Goal: Transaction & Acquisition: Purchase product/service

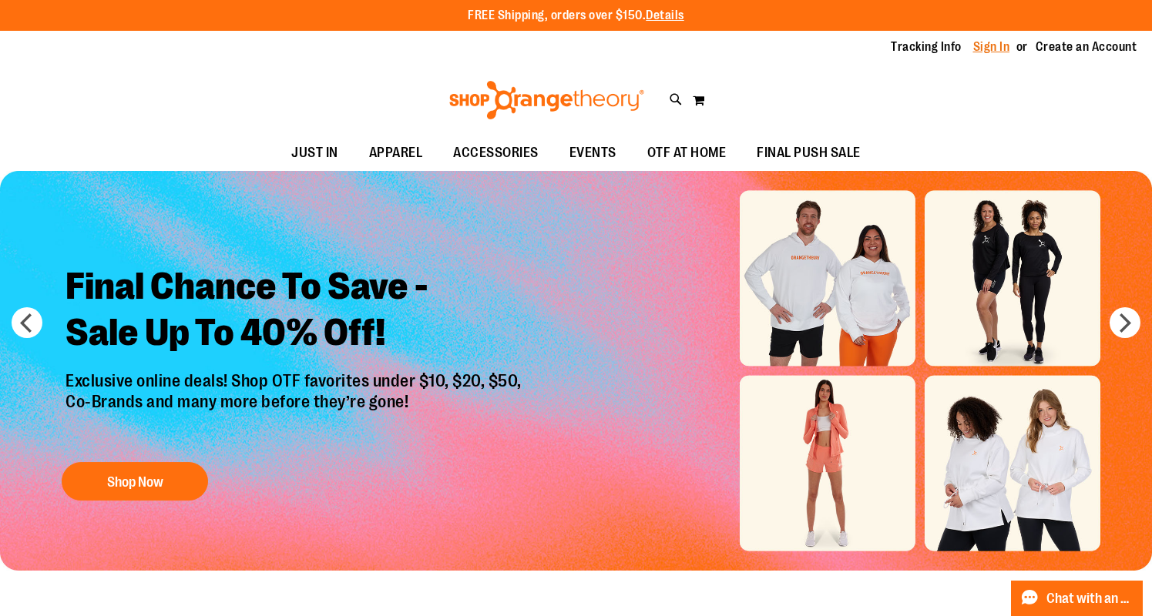
click at [993, 48] on link "Sign In" at bounding box center [991, 47] width 37 height 17
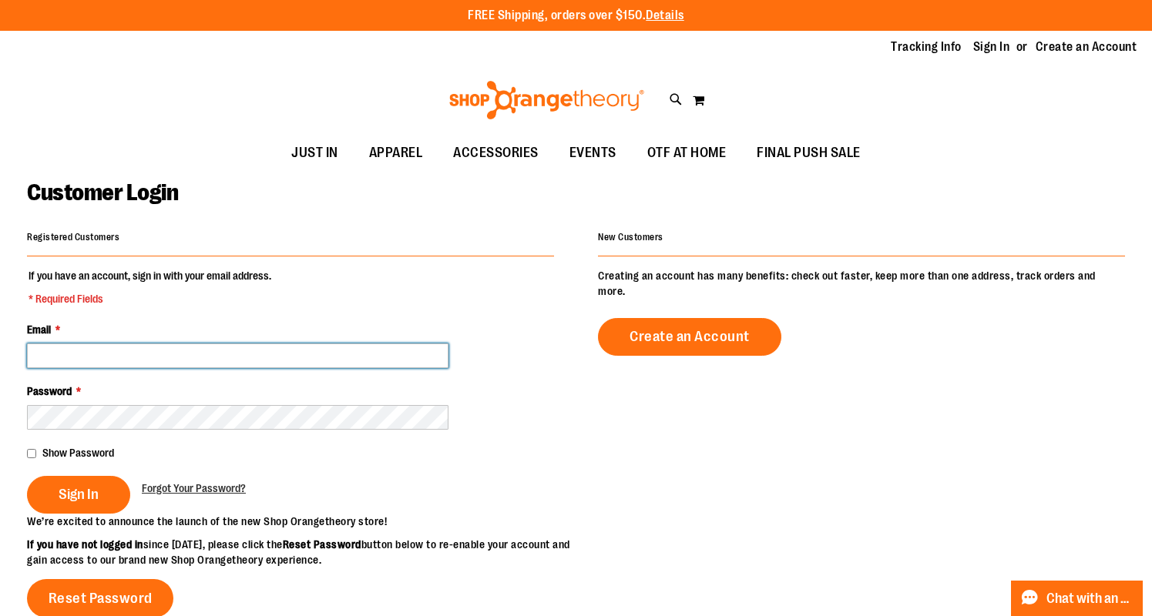
type input "**********"
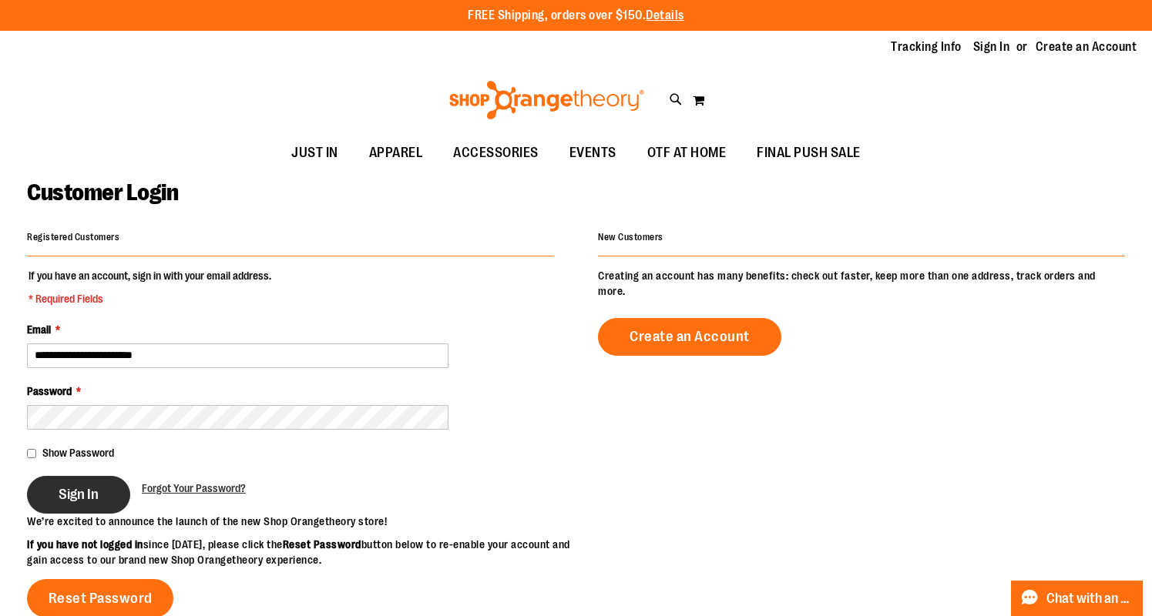
click at [69, 491] on span "Sign In" at bounding box center [79, 494] width 40 height 17
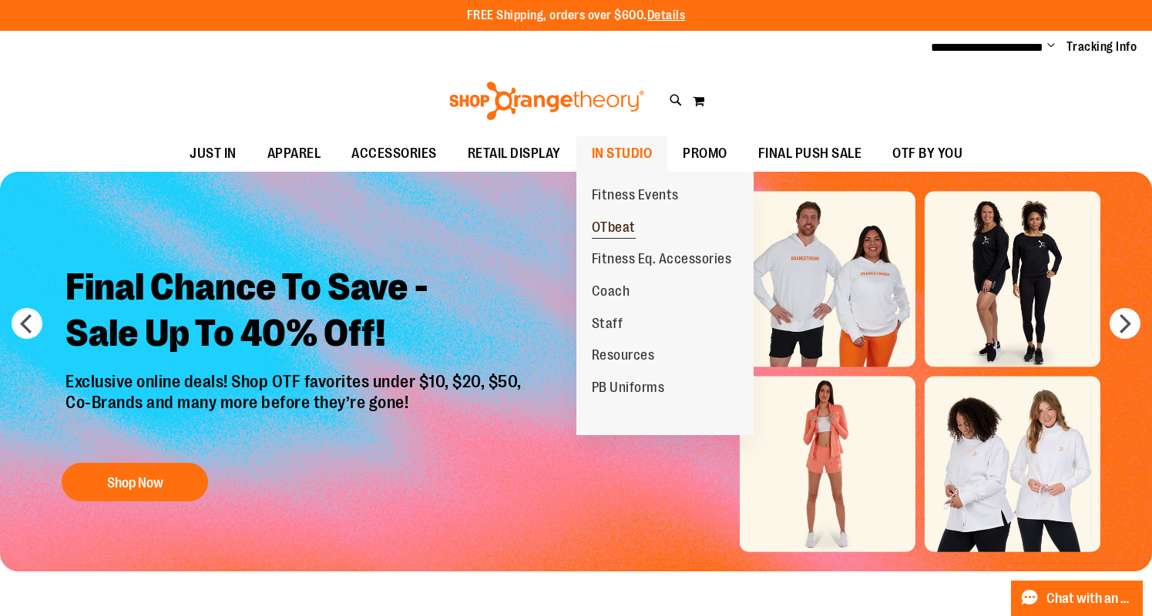
click at [601, 223] on span "OTbeat" at bounding box center [614, 229] width 44 height 19
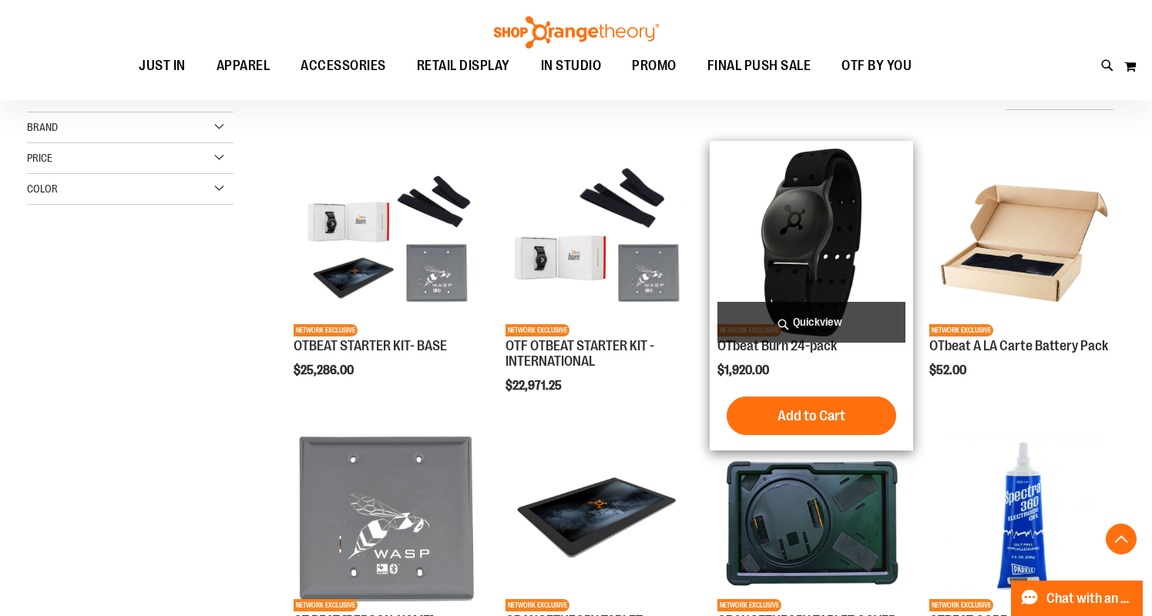
scroll to position [559, 0]
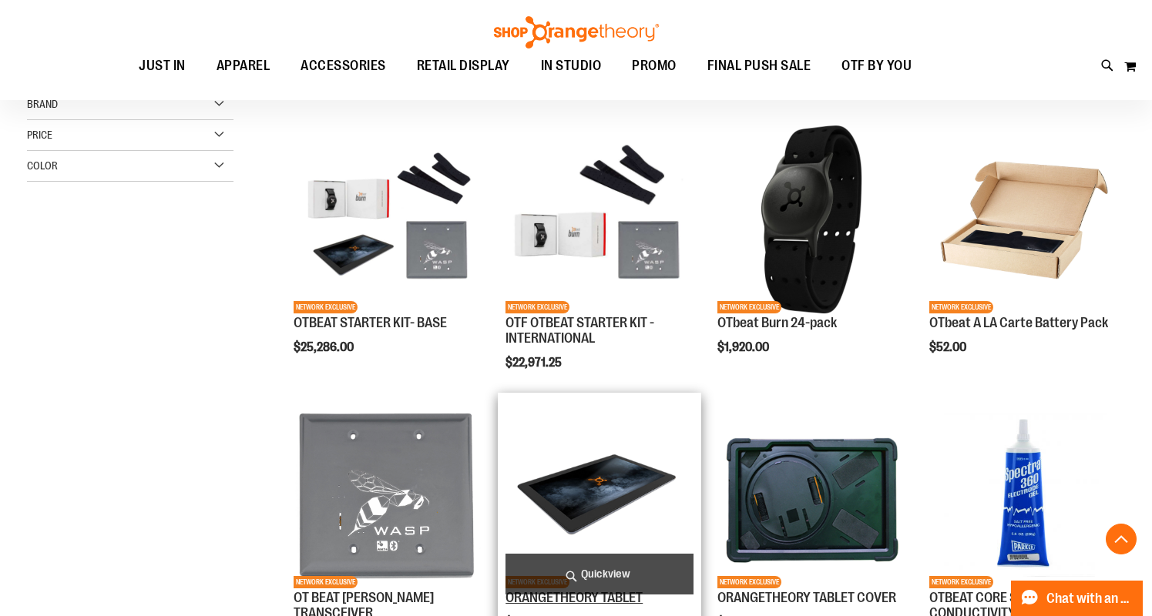
scroll to position [408, 0]
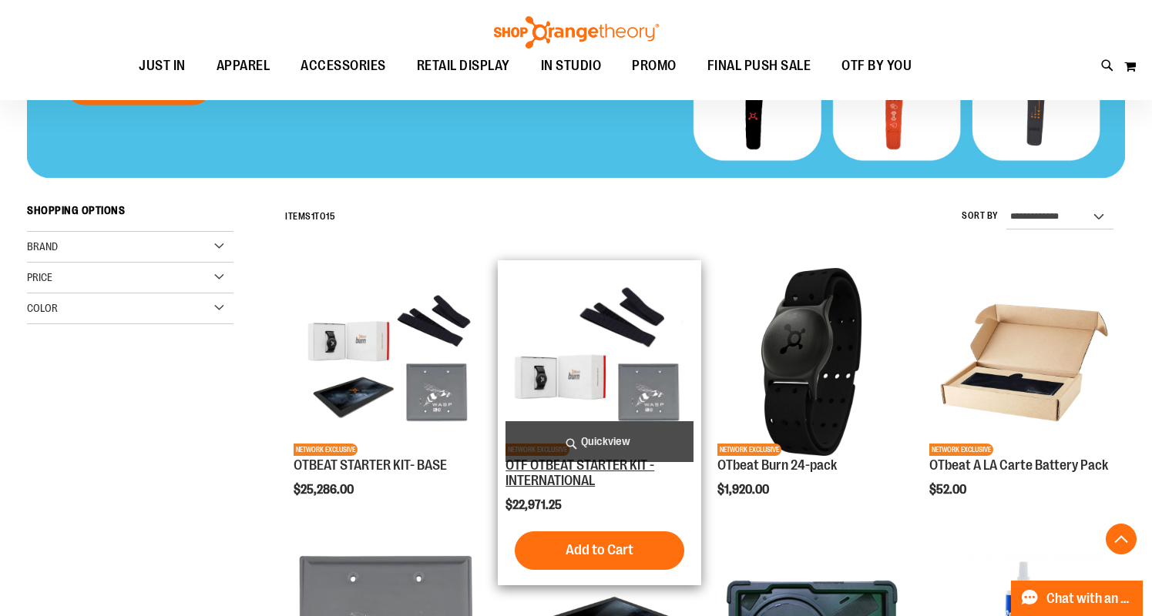
scroll to position [295, 0]
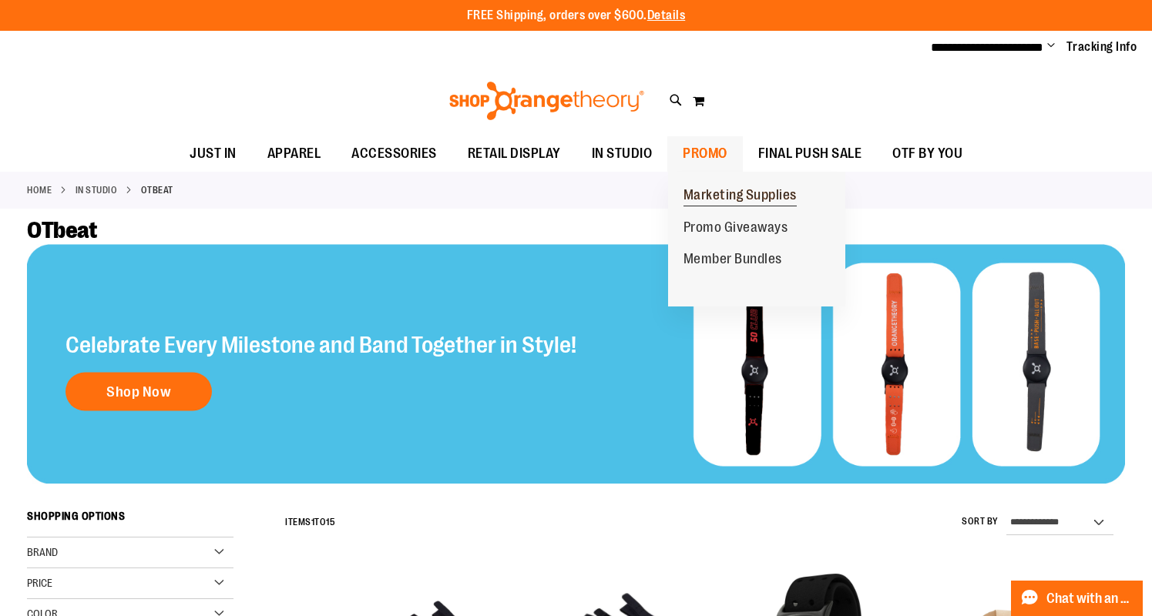
click at [711, 194] on span "Marketing Supplies" at bounding box center [739, 196] width 113 height 19
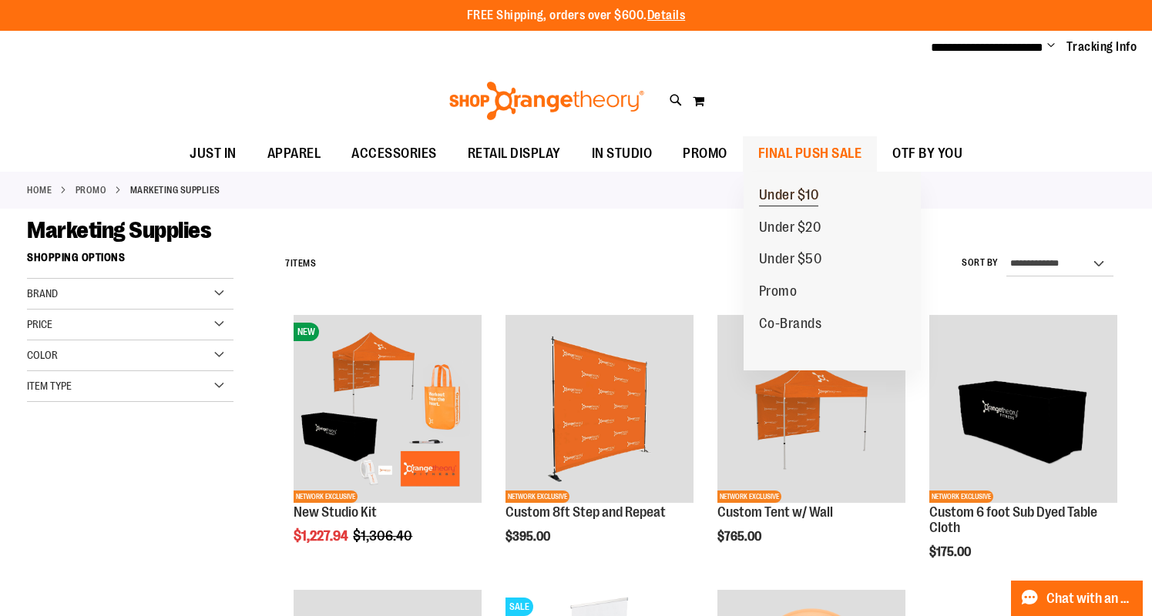
click at [779, 187] on span "Under $10" at bounding box center [789, 196] width 60 height 19
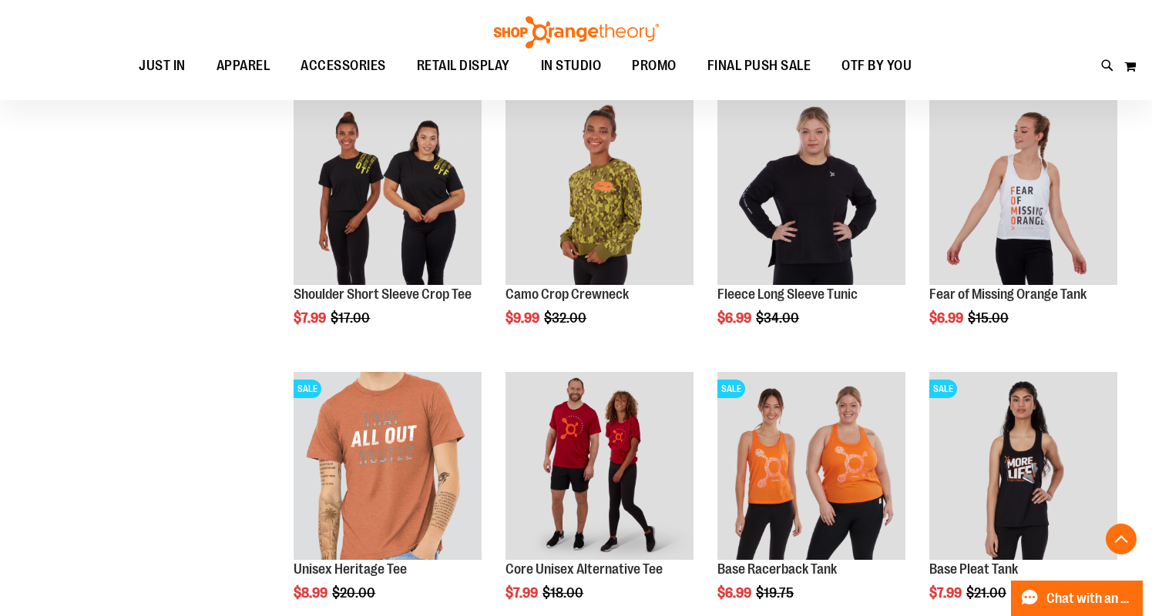
scroll to position [1104, 1]
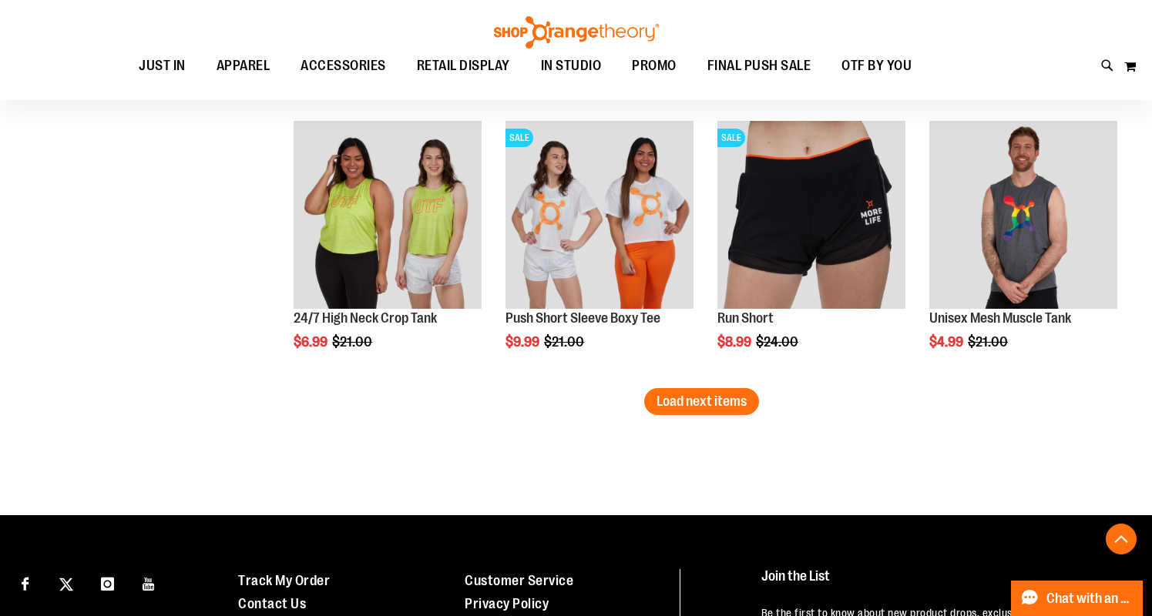
scroll to position [2393, 0]
click at [739, 403] on span "Load next items" at bounding box center [701, 401] width 90 height 15
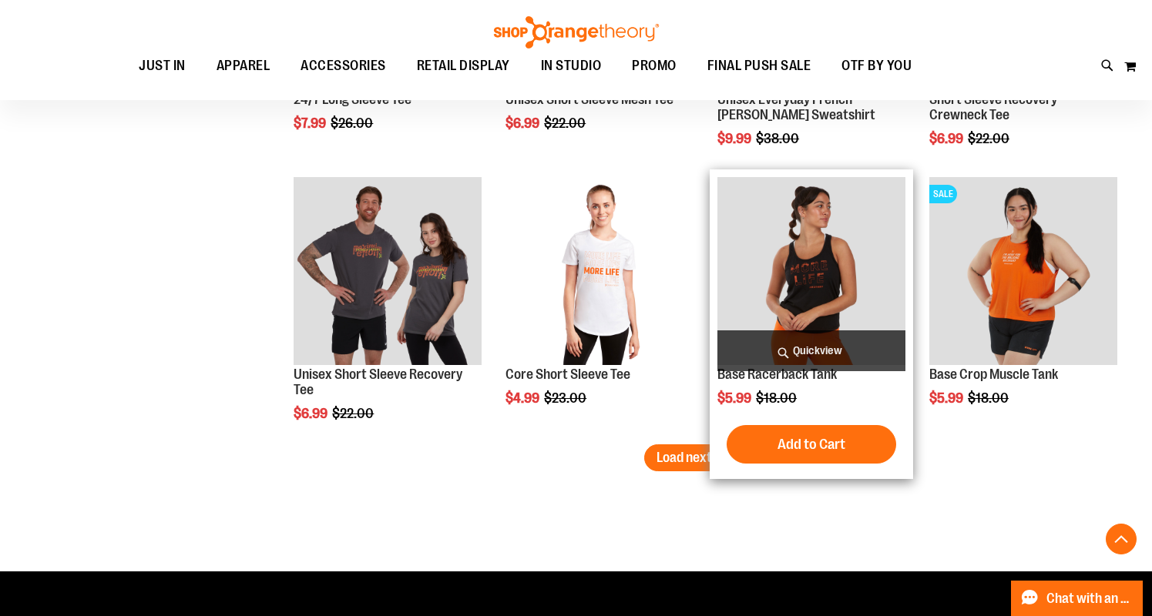
scroll to position [3165, 0]
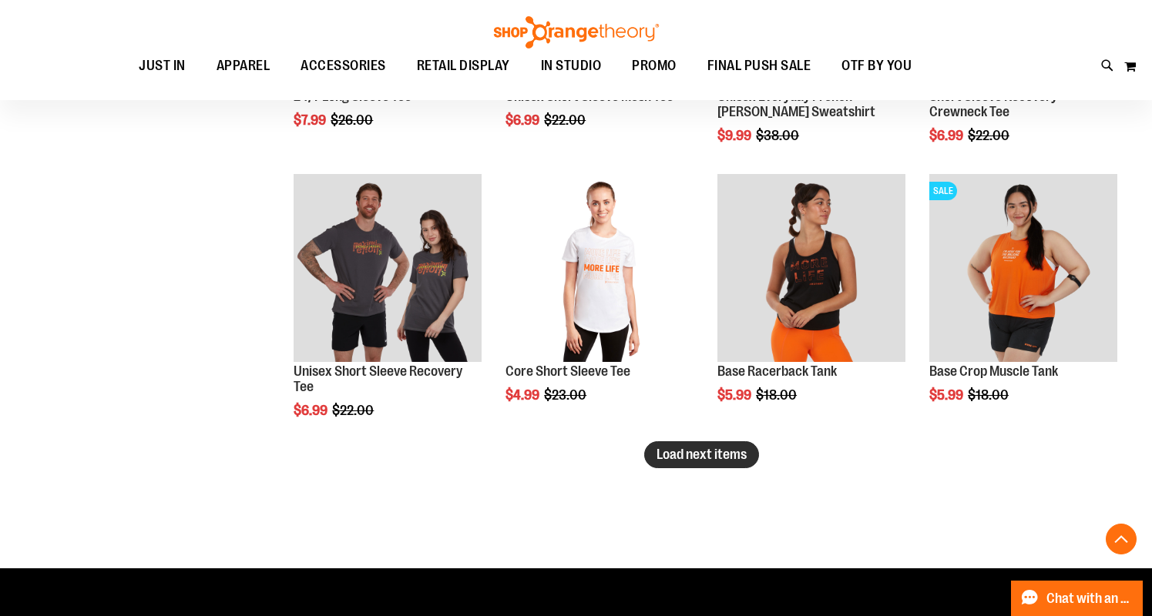
click at [687, 452] on span "Load next items" at bounding box center [701, 454] width 90 height 15
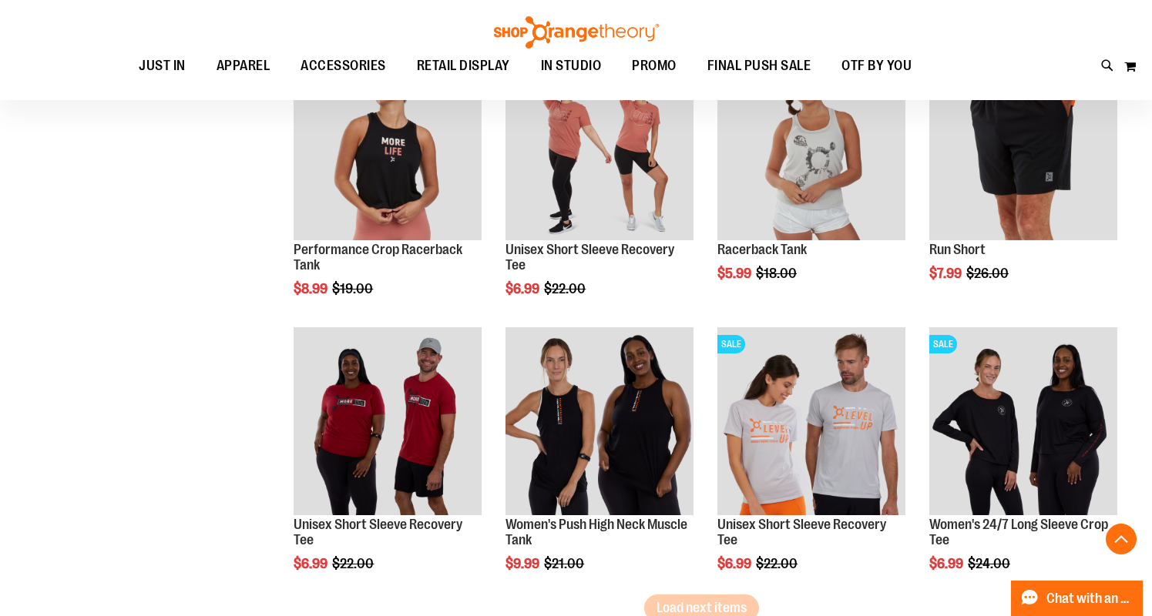
scroll to position [3916, 0]
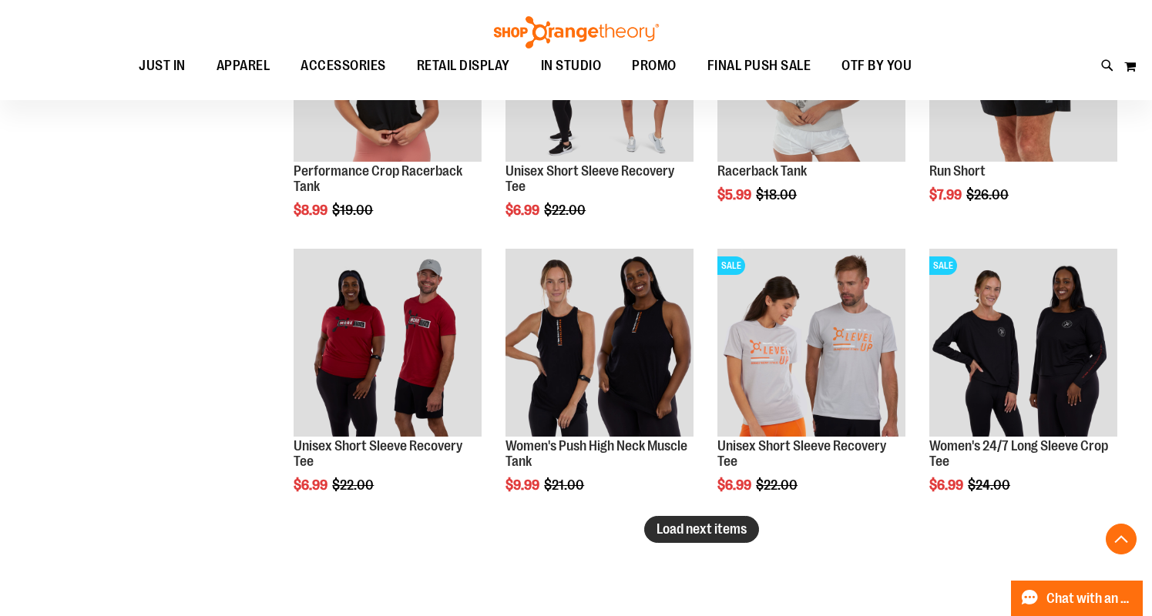
click at [666, 529] on span "Load next items" at bounding box center [701, 529] width 90 height 15
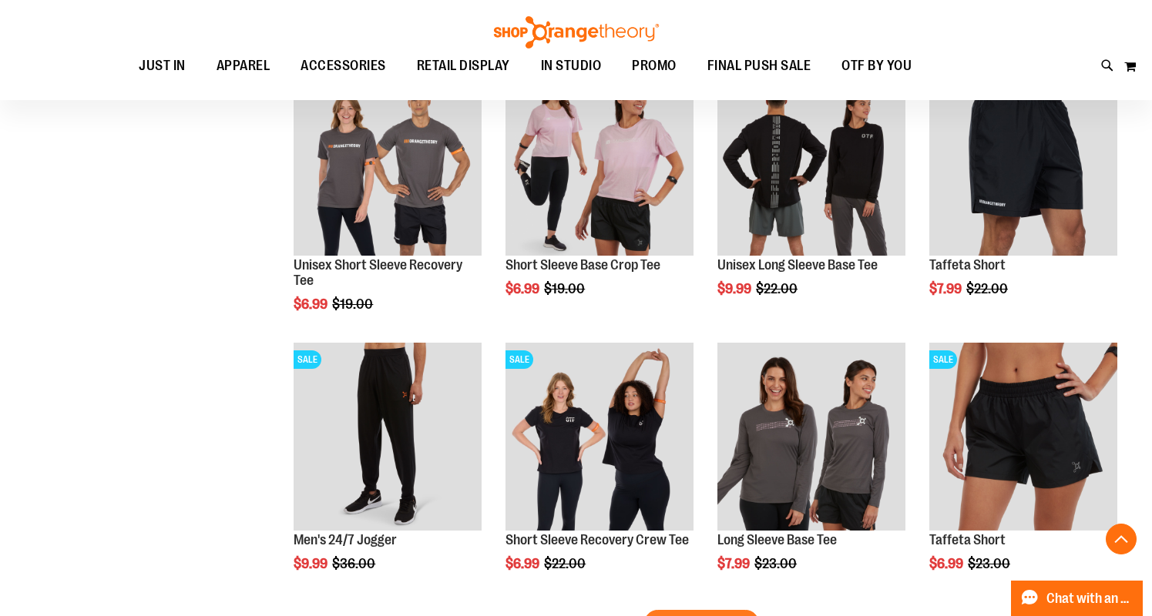
scroll to position [4855, 0]
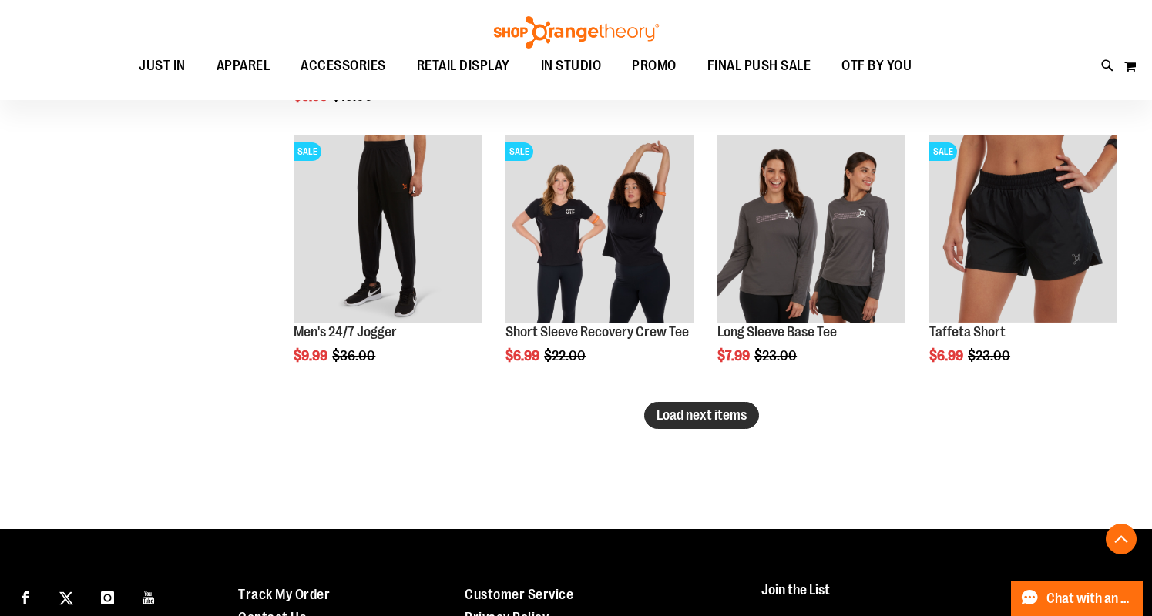
click at [685, 426] on button "Load next items" at bounding box center [701, 415] width 115 height 27
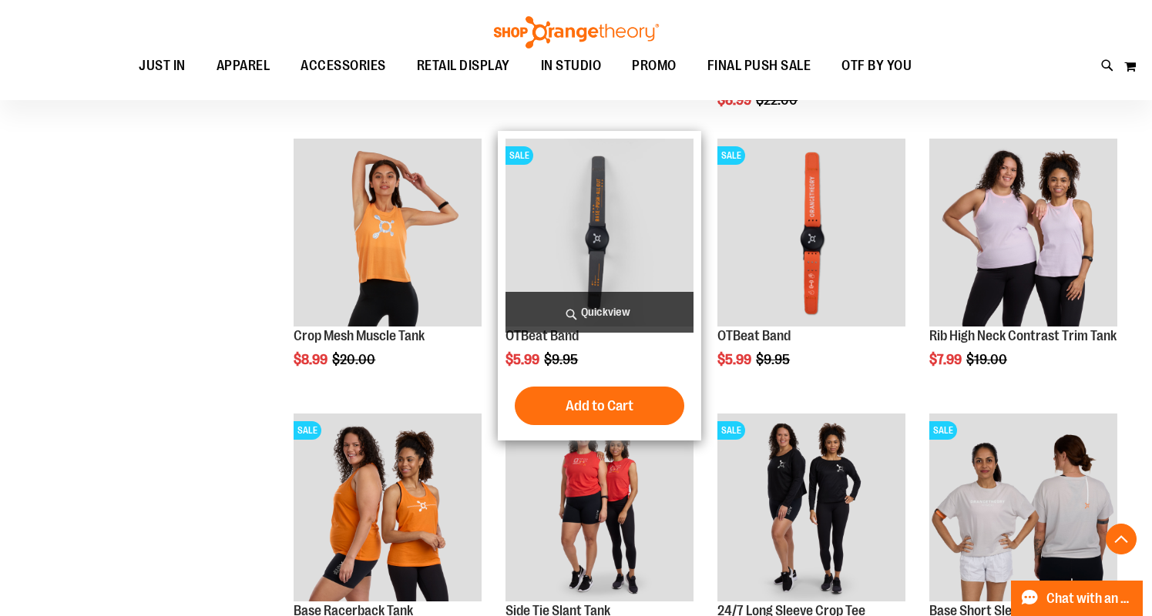
scroll to position [5661, 0]
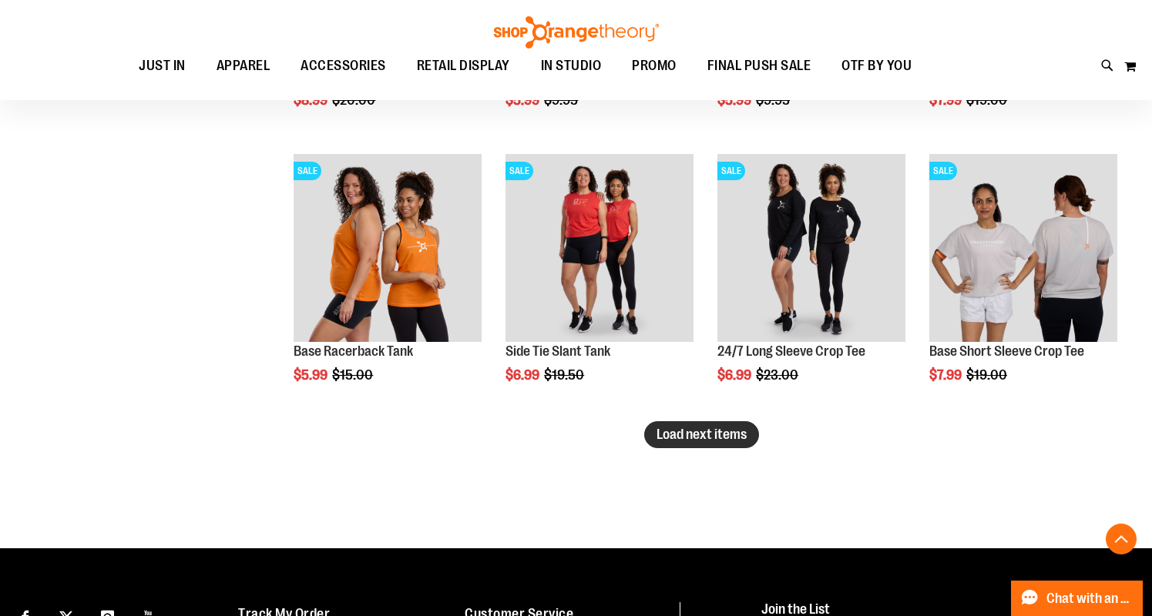
click at [689, 430] on span "Load next items" at bounding box center [701, 434] width 90 height 15
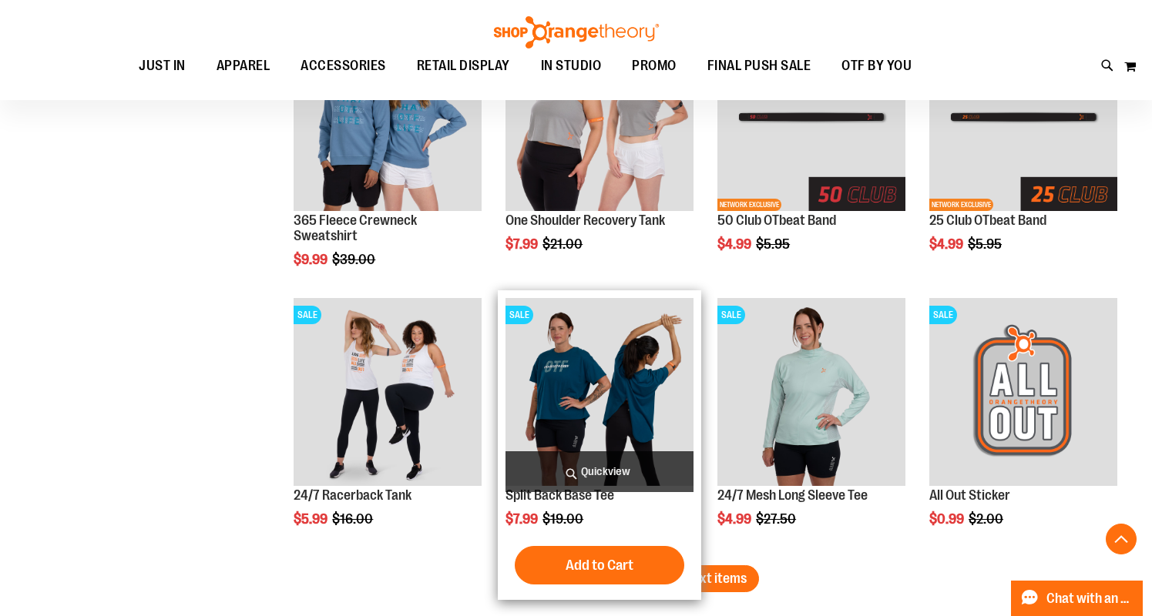
scroll to position [6376, 0]
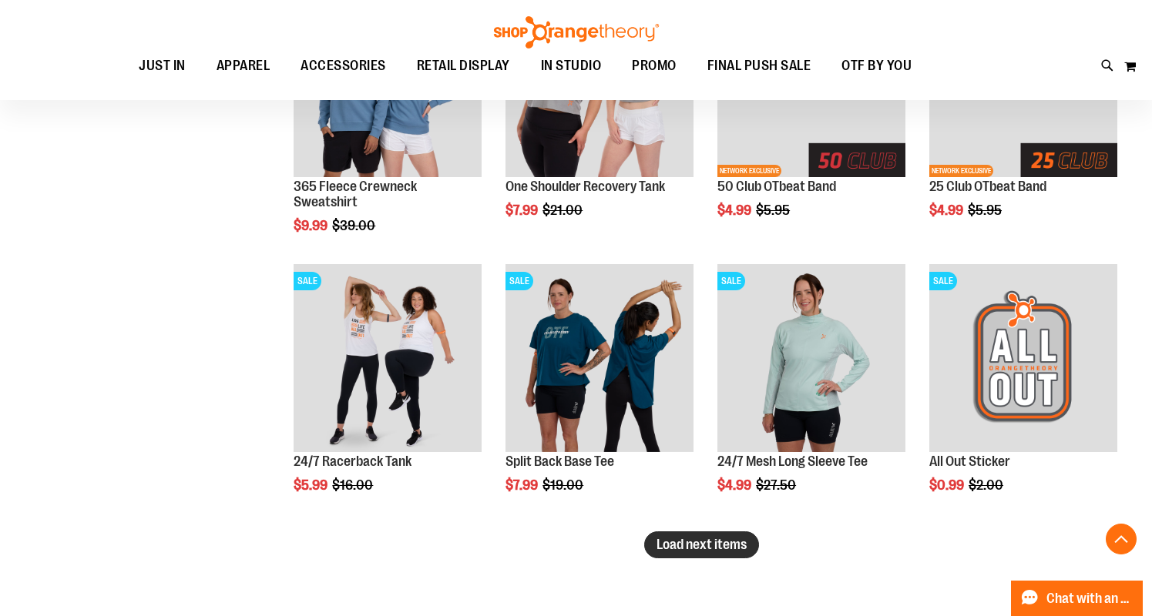
click at [657, 539] on span "Load next items" at bounding box center [701, 544] width 90 height 15
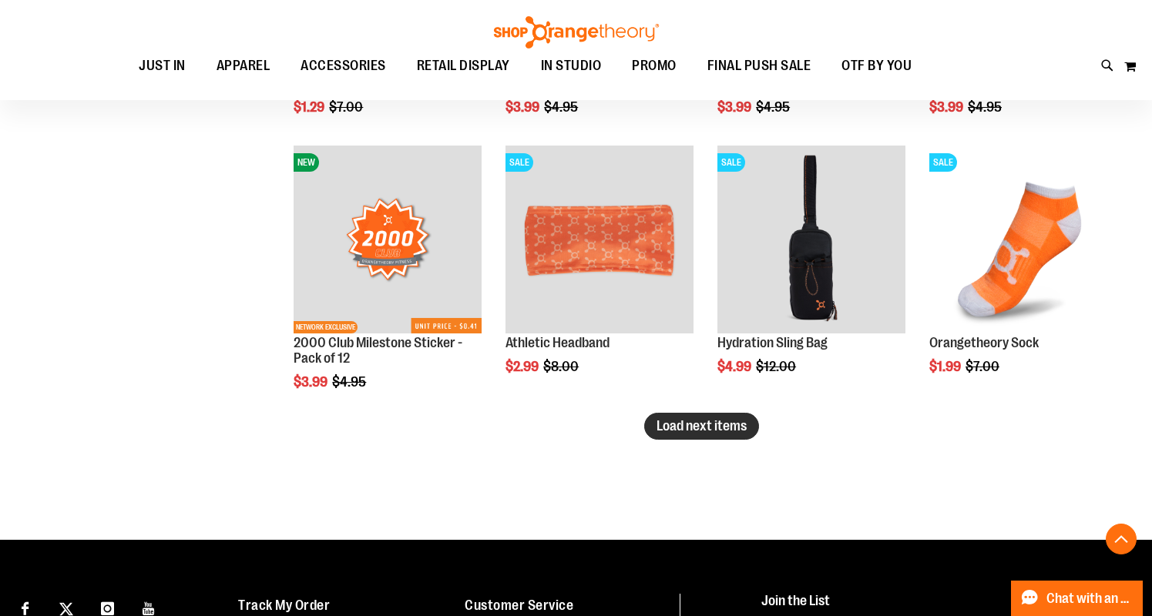
click at [679, 429] on span "Load next items" at bounding box center [701, 425] width 90 height 15
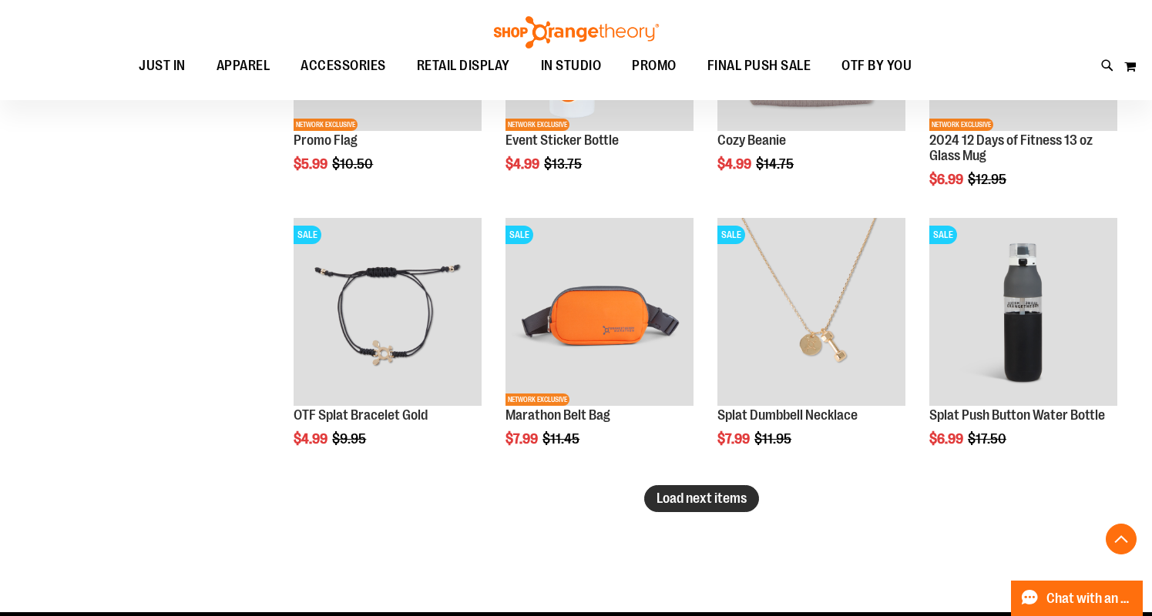
click at [691, 509] on button "Load next items" at bounding box center [701, 498] width 115 height 27
